Goal: Check status: Check status

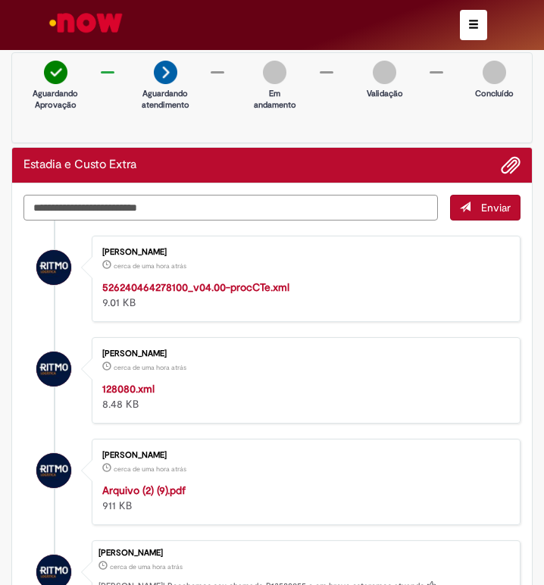
click at [167, 210] on textarea "Digite sua mensagem aqui..." at bounding box center [230, 208] width 414 height 26
click at [234, 208] on textarea "**********" at bounding box center [230, 208] width 414 height 26
paste textarea "**********"
type textarea "**********"
click at [483, 207] on span "Enviar" at bounding box center [496, 208] width 30 height 14
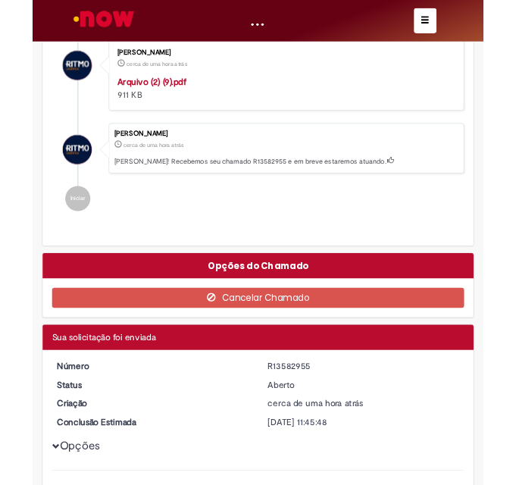
scroll to position [455, 0]
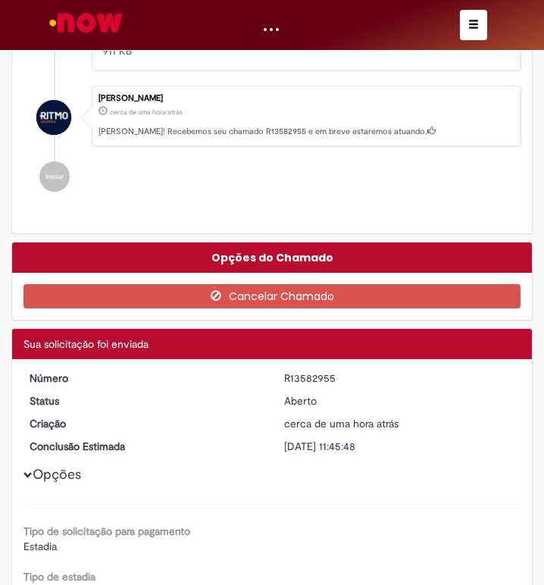
click at [305, 381] on div "R13582955" at bounding box center [400, 378] width 232 height 15
click at [305, 380] on div "R13582955" at bounding box center [400, 378] width 232 height 15
copy div "R13582955"
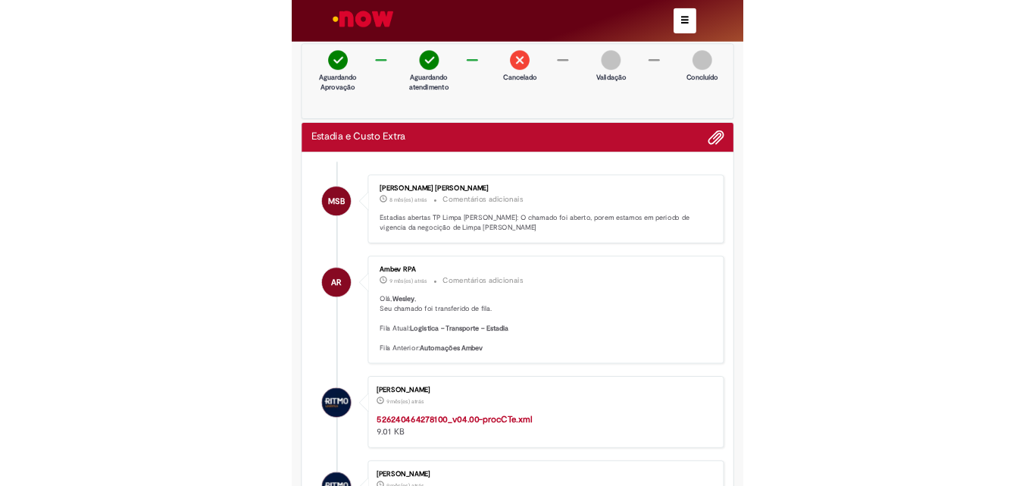
scroll to position [834, 0]
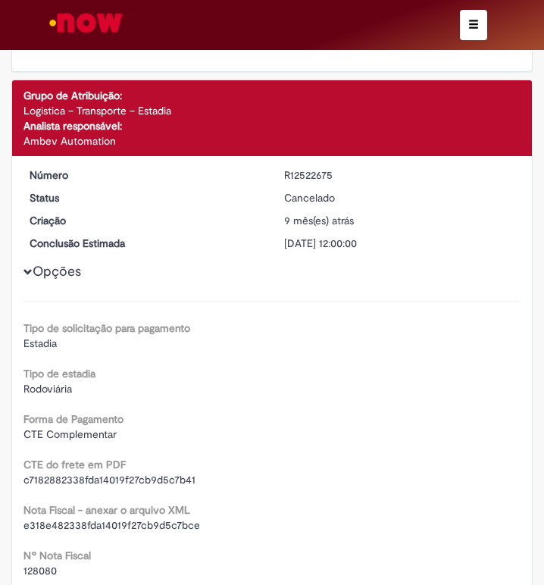
click at [315, 172] on div "R12522675" at bounding box center [400, 174] width 232 height 15
copy div "R12522675"
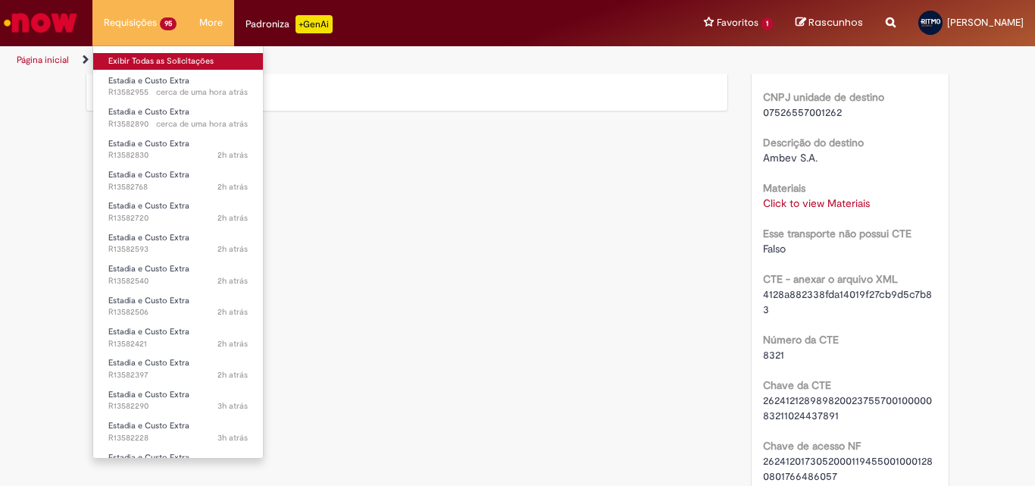
click at [130, 60] on link "Exibir Todas as Solicitações" at bounding box center [178, 61] width 170 height 17
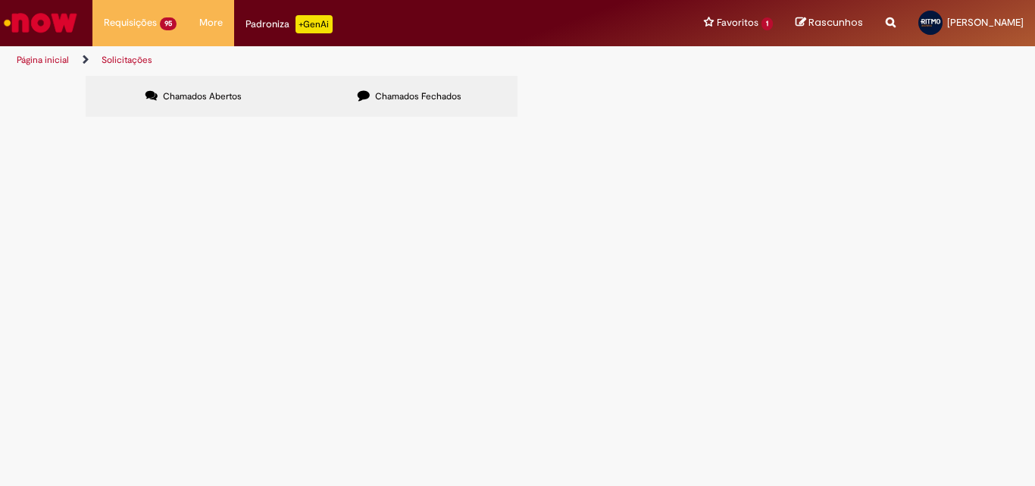
click at [374, 86] on label "Chamados Fechados" at bounding box center [410, 96] width 216 height 41
click at [228, 96] on span "Chamados Abertos" at bounding box center [202, 96] width 79 height 12
click at [0, 0] on input "Pesquisar" at bounding box center [0, 0] width 0 height 0
paste input "*********"
type input "*********"
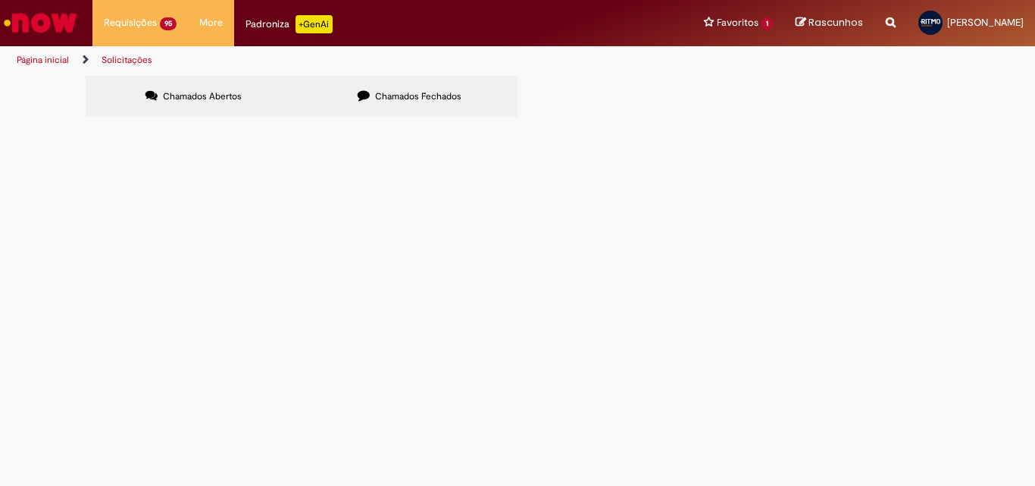
click at [0, 0] on button "Pesquisar" at bounding box center [0, 0] width 0 height 0
click at [0, 0] on span "Pesquisar" at bounding box center [0, 0] width 0 height 0
click at [543, 278] on main "Solicitações Chamados Abertos Chamados Fechados Itens solicitados Exportar como…" at bounding box center [517, 280] width 1035 height 411
click at [0, 0] on span "Estadia e Custo Extra" at bounding box center [0, 0] width 0 height 0
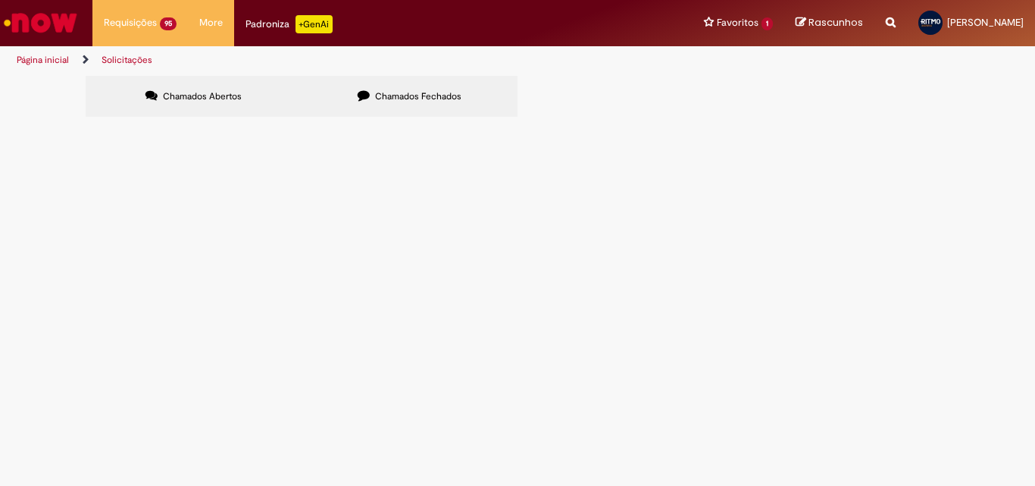
click at [0, 0] on span "Estadia e Custo Extra" at bounding box center [0, 0] width 0 height 0
click at [396, 337] on main "Solicitações Chamados Abertos Chamados Fechados Itens solicitados Exportar como…" at bounding box center [517, 280] width 1035 height 411
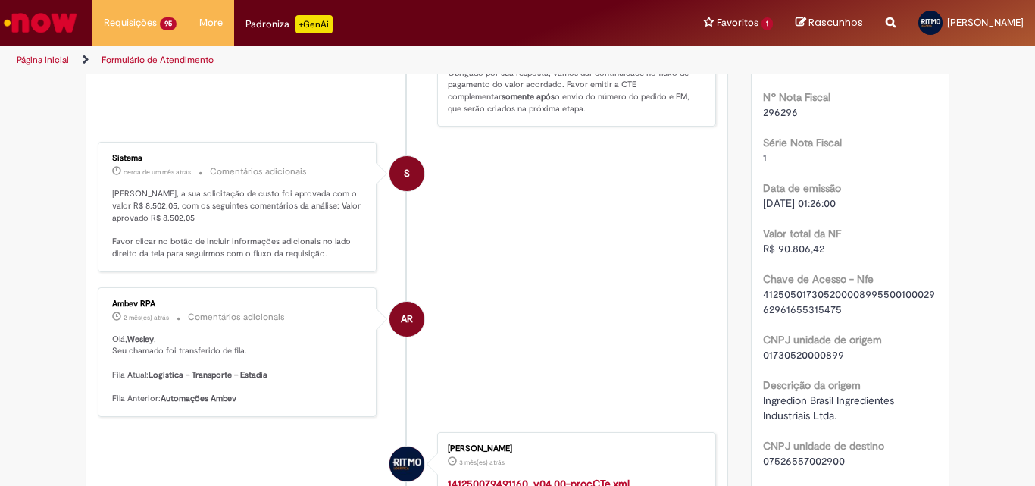
scroll to position [530, 0]
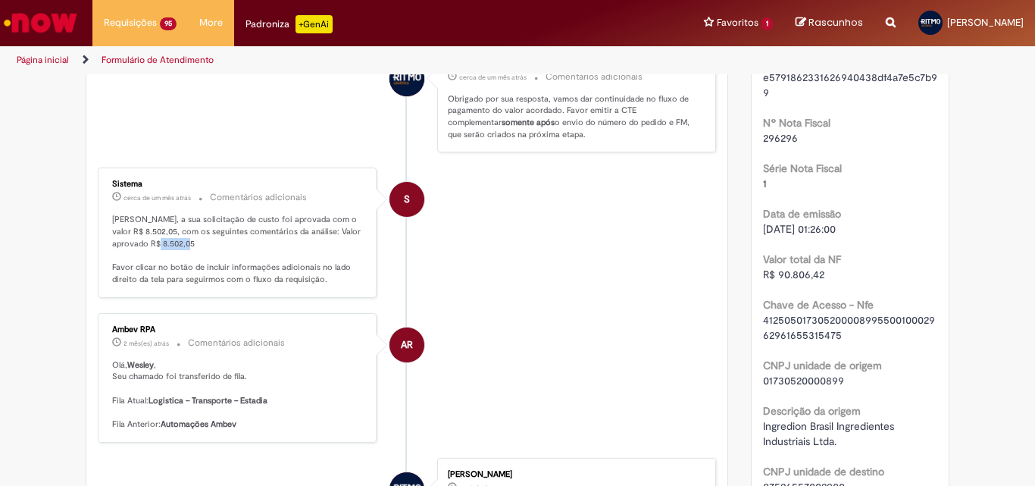
drag, startPoint x: 155, startPoint y: 267, endPoint x: 188, endPoint y: 268, distance: 33.3
click at [188, 268] on p "[PERSON_NAME], a sua solicitação de custo foi aprovada com o valor R$ 8.502,05,…" at bounding box center [238, 249] width 252 height 71
click at [234, 283] on p "[PERSON_NAME], a sua solicitação de custo foi aprovada com o valor R$ 8.502,05,…" at bounding box center [238, 249] width 252 height 71
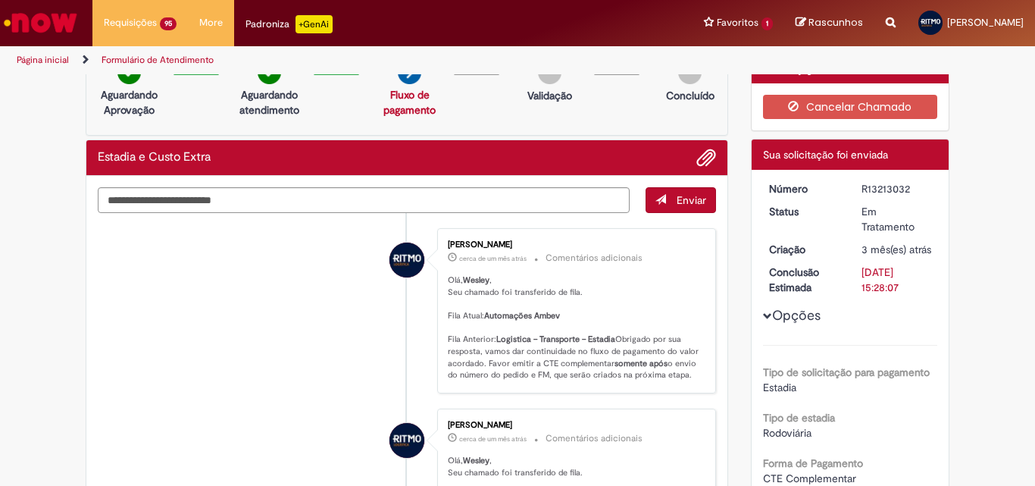
scroll to position [0, 0]
